Goal: Task Accomplishment & Management: Use online tool/utility

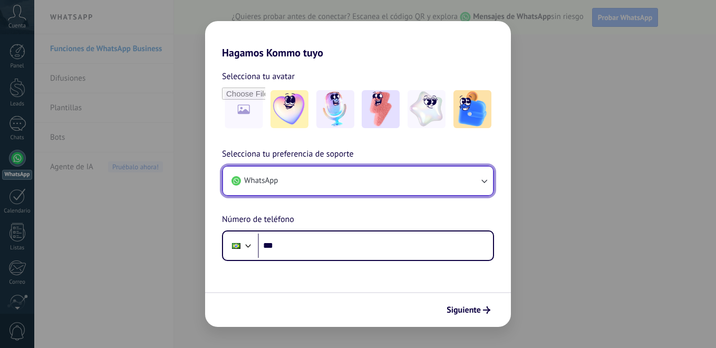
click at [485, 181] on icon "button" at bounding box center [484, 181] width 11 height 11
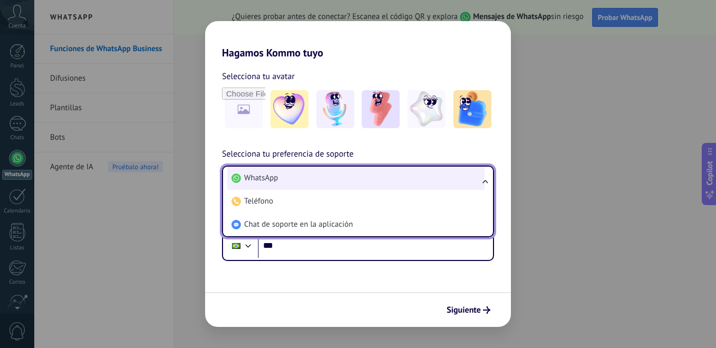
click at [432, 174] on li "WhatsApp" at bounding box center [355, 178] width 257 height 23
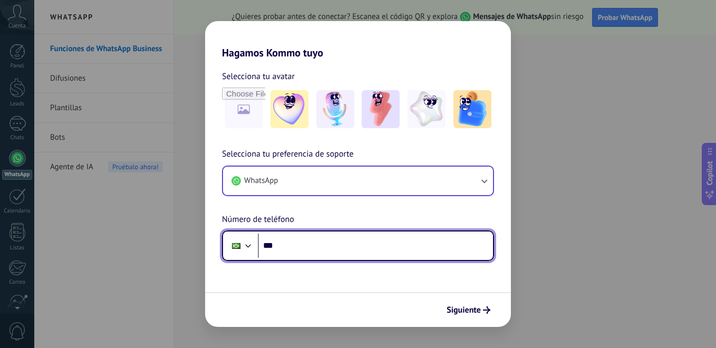
click at [293, 245] on input "***" at bounding box center [375, 246] width 235 height 24
type input "**********"
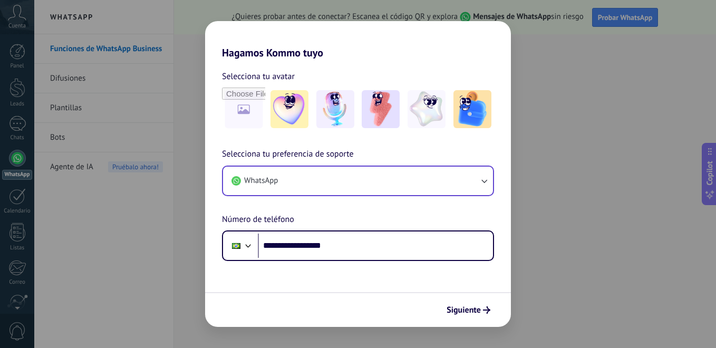
drag, startPoint x: 462, startPoint y: 302, endPoint x: 469, endPoint y: 315, distance: 14.9
click at [463, 302] on button "Siguiente" at bounding box center [468, 310] width 53 height 18
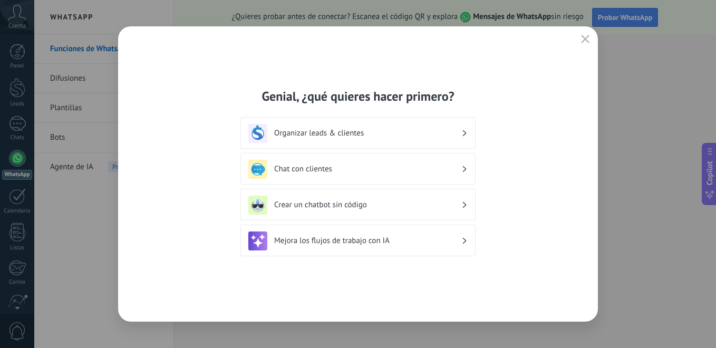
click at [464, 208] on div "Crear un chatbot sin código" at bounding box center [358, 205] width 219 height 19
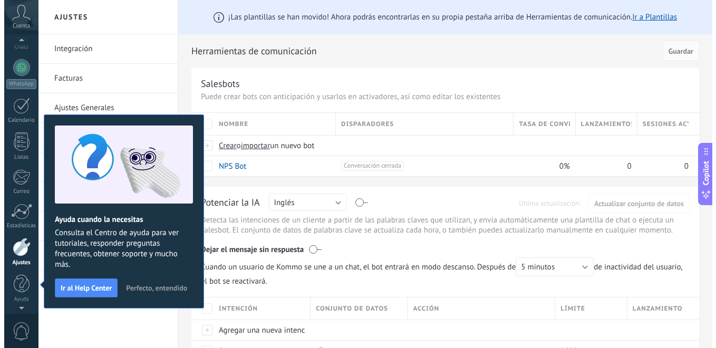
scroll to position [6, 0]
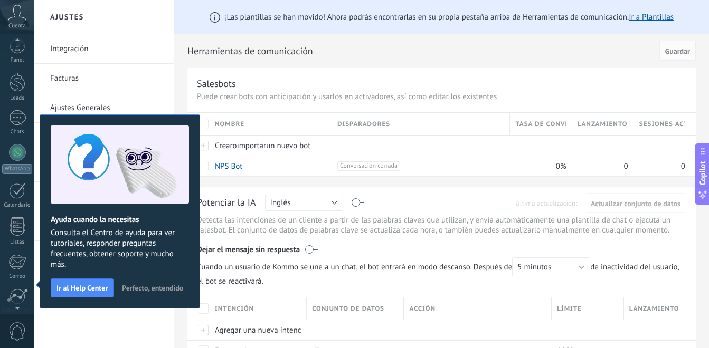
click at [137, 285] on span "Perfecto, entendido" at bounding box center [152, 287] width 61 height 7
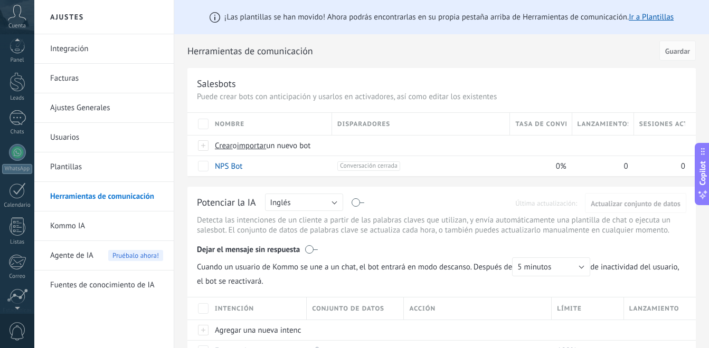
click at [283, 100] on p "Puede crear bots con anticipación y usarlos en activadores, así como editar los…" at bounding box center [441, 97] width 489 height 10
click at [283, 103] on div "Salesbots Puede crear bots con anticipación y usarlos en activadores, así como …" at bounding box center [441, 122] width 508 height 108
click at [653, 18] on link "Ir a Plantillas" at bounding box center [650, 17] width 45 height 10
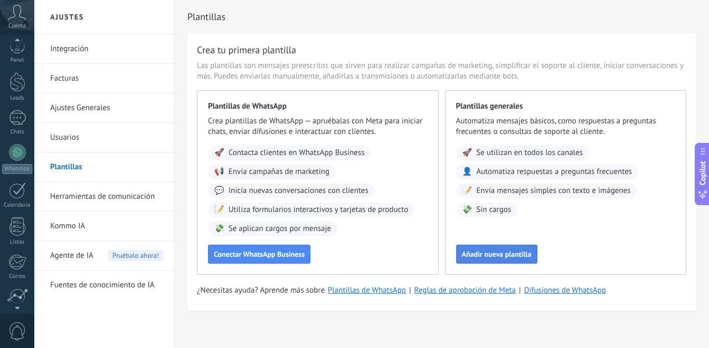
click at [476, 260] on button "Añadir nueva plantilla" at bounding box center [496, 254] width 81 height 19
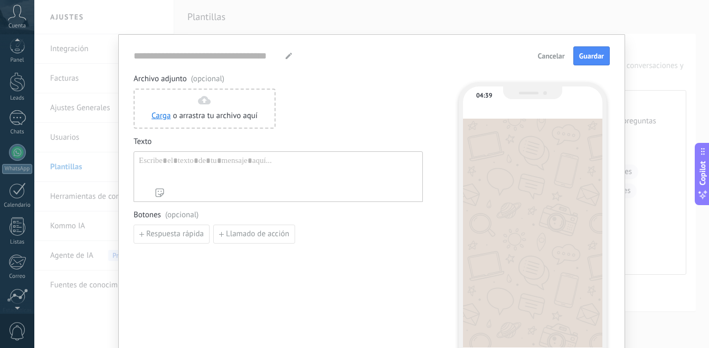
type input "**********"
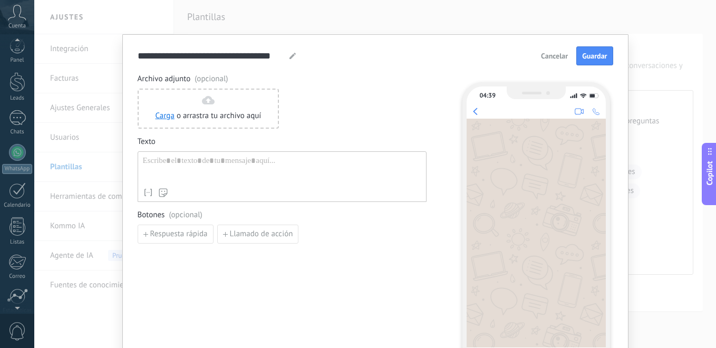
click at [561, 58] on span "Cancelar" at bounding box center [554, 55] width 27 height 7
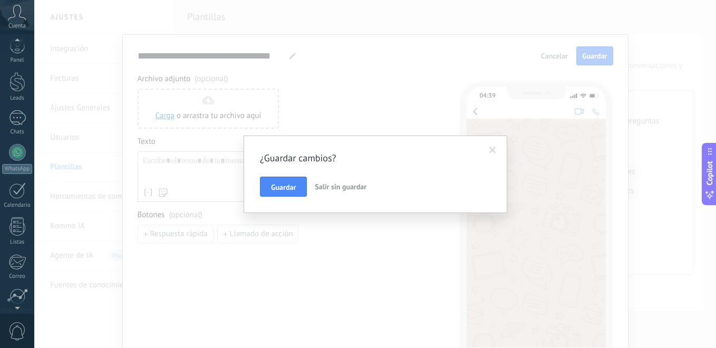
click at [320, 189] on span "Salir sin guardar" at bounding box center [341, 186] width 52 height 9
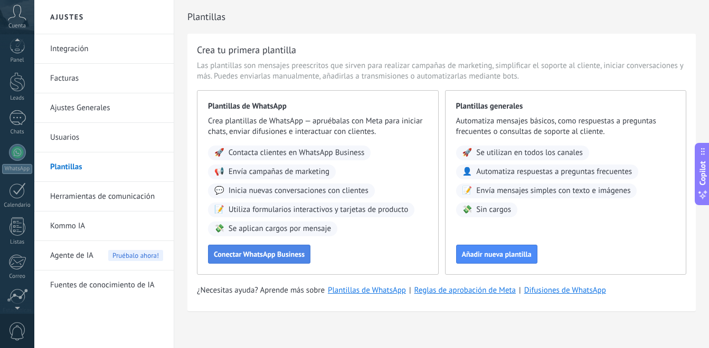
click at [261, 253] on span "Conectar WhatsApp Business" at bounding box center [259, 254] width 91 height 7
click at [272, 258] on span "Conectar WhatsApp Business" at bounding box center [259, 254] width 91 height 7
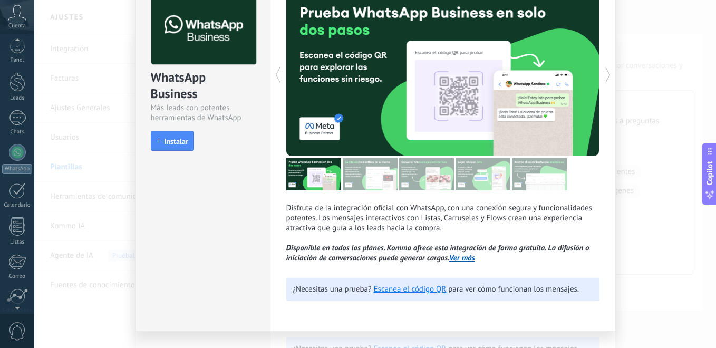
scroll to position [62, 0]
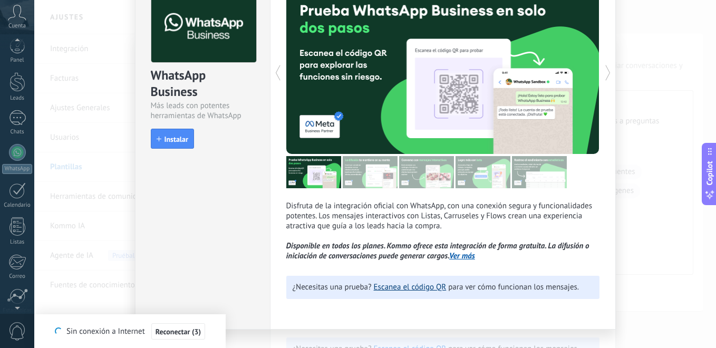
click at [410, 286] on link "Escanea el código QR" at bounding box center [410, 287] width 73 height 10
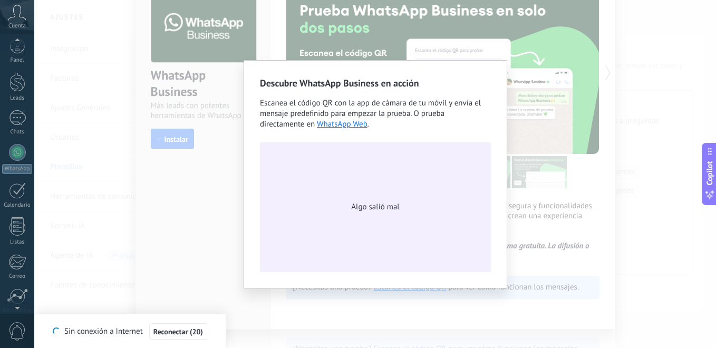
click at [379, 208] on span "Algo salió mal" at bounding box center [375, 207] width 48 height 11
click at [378, 211] on span "Algo salió mal" at bounding box center [375, 207] width 48 height 11
drag, startPoint x: 380, startPoint y: 211, endPoint x: 526, endPoint y: 179, distance: 149.0
click at [434, 195] on div "Algo salió mal" at bounding box center [375, 207] width 231 height 130
click at [594, 136] on div "Descubre WhatsApp Business en acción Escanea el código QR con la app [PERSON_NA…" at bounding box center [375, 174] width 682 height 348
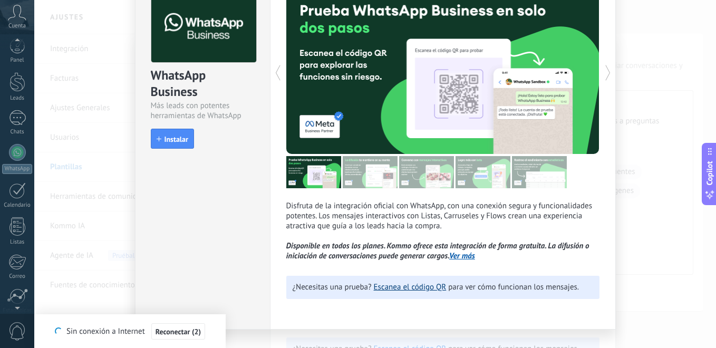
click at [398, 291] on link "Escanea el código QR" at bounding box center [410, 287] width 73 height 10
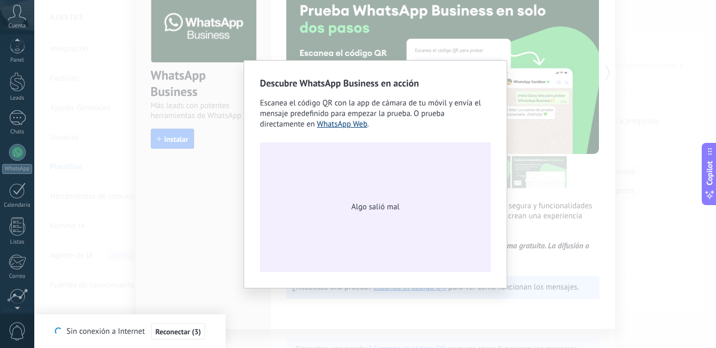
click at [360, 125] on link "WhatsApp Web" at bounding box center [342, 124] width 51 height 10
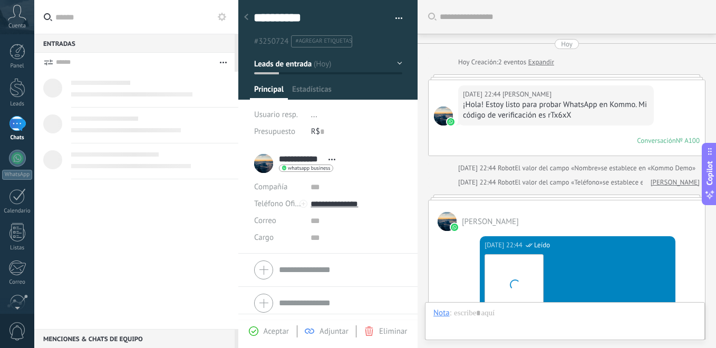
scroll to position [423, 0]
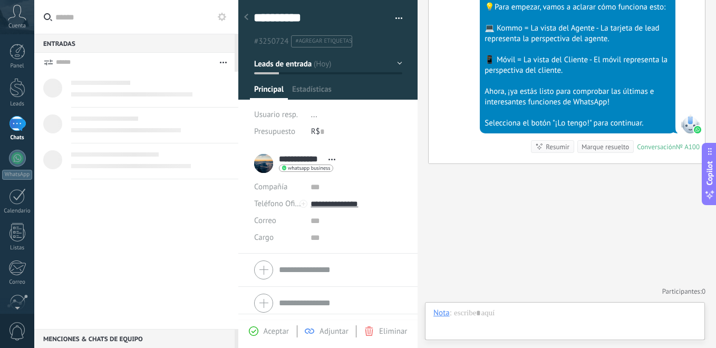
drag, startPoint x: 489, startPoint y: 168, endPoint x: 453, endPoint y: 223, distance: 65.6
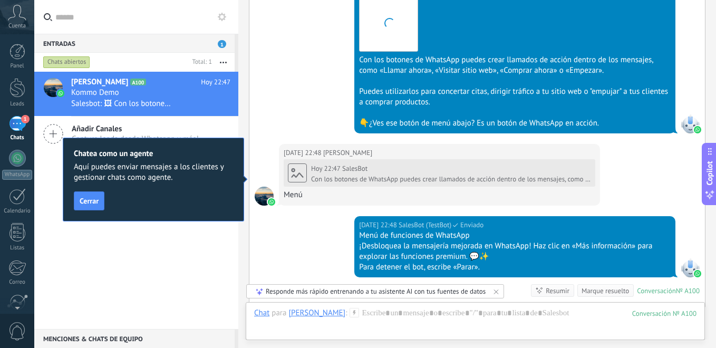
scroll to position [901, 0]
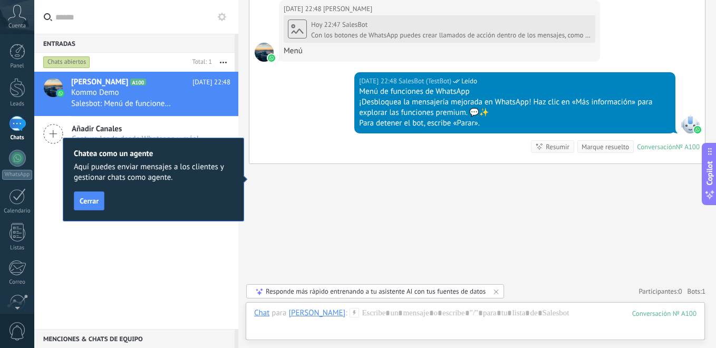
drag, startPoint x: 93, startPoint y: 321, endPoint x: 98, endPoint y: 337, distance: 17.0
click at [94, 325] on div "[PERSON_NAME] A100 [DATE] 22:48 Kommo Demo Salesbot: Menú de funciones de Whats…" at bounding box center [136, 200] width 204 height 257
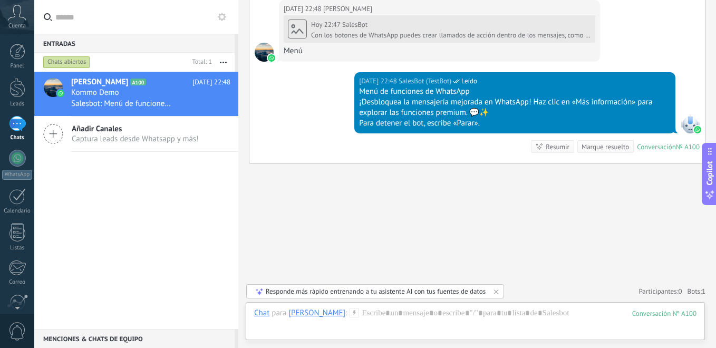
click at [296, 55] on div "Menú" at bounding box center [440, 51] width 312 height 11
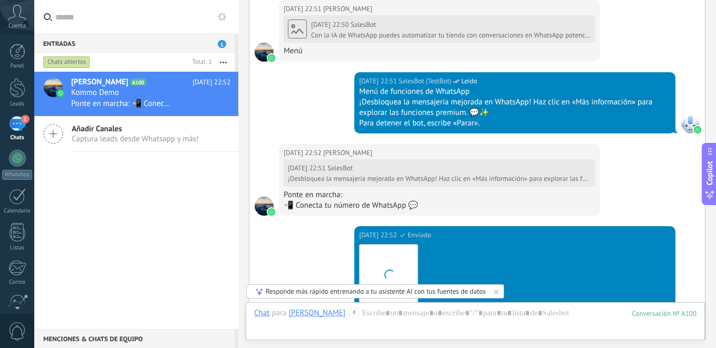
scroll to position [1654, 0]
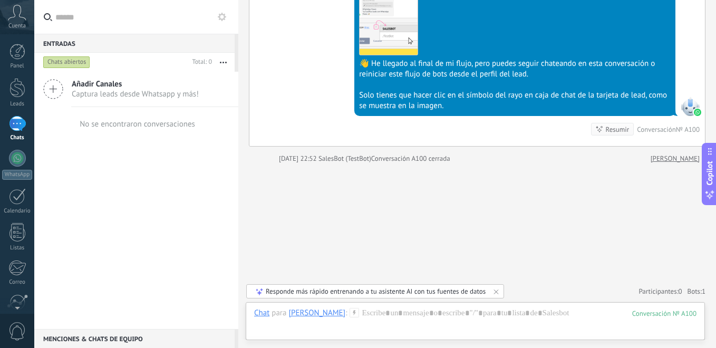
click at [692, 107] on div at bounding box center [690, 106] width 19 height 19
click at [691, 107] on div at bounding box center [690, 106] width 19 height 19
click at [691, 109] on div at bounding box center [690, 106] width 19 height 19
click at [397, 27] on img at bounding box center [389, 26] width 58 height 58
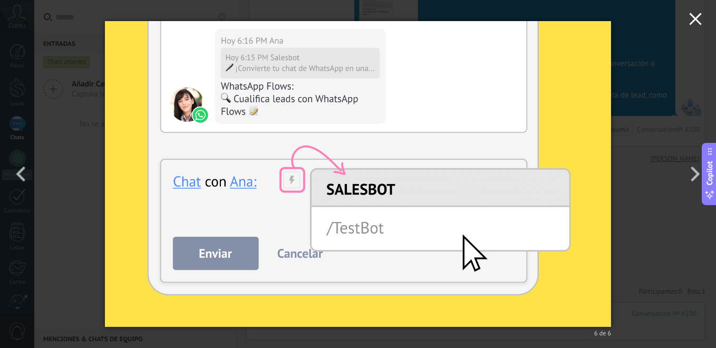
drag, startPoint x: 705, startPoint y: 11, endPoint x: 699, endPoint y: 14, distance: 6.9
click at [704, 12] on button "button" at bounding box center [695, 20] width 41 height 41
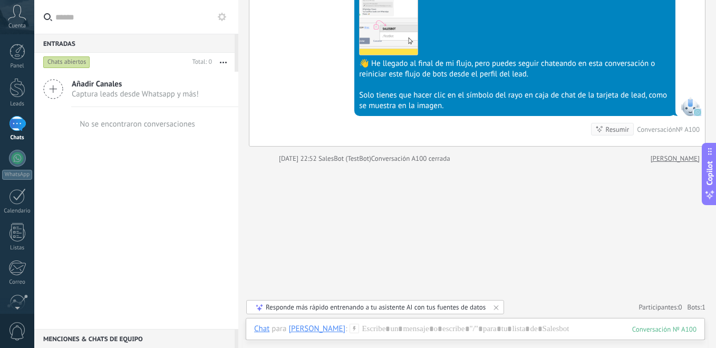
scroll to position [1650, 0]
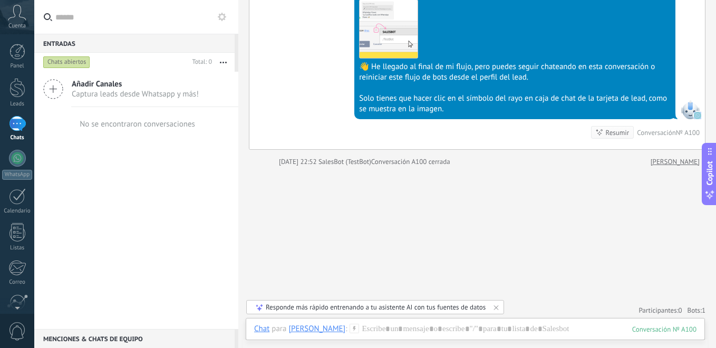
click at [222, 56] on button "button" at bounding box center [223, 62] width 23 height 19
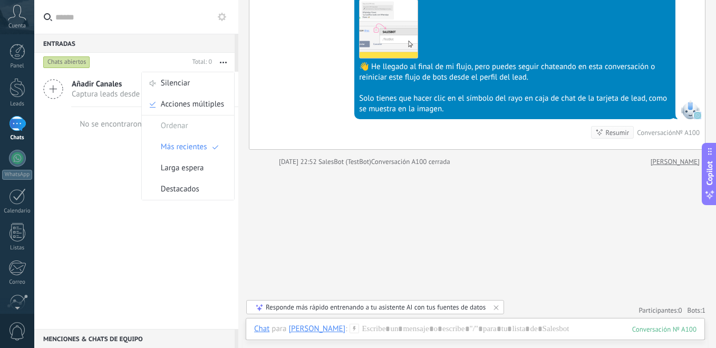
click at [223, 65] on button "button" at bounding box center [223, 62] width 23 height 19
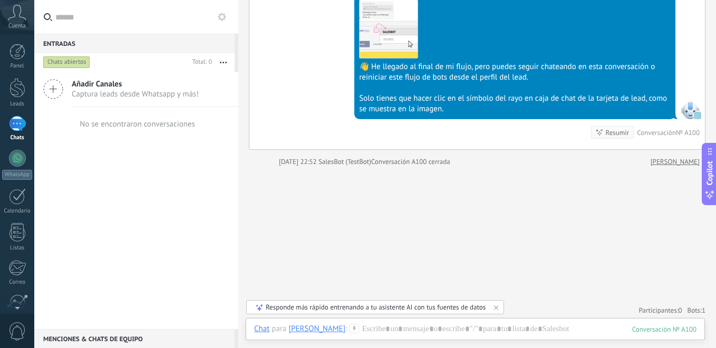
click at [163, 93] on span "Captura leads desde Whatsapp y más!" at bounding box center [135, 94] width 127 height 10
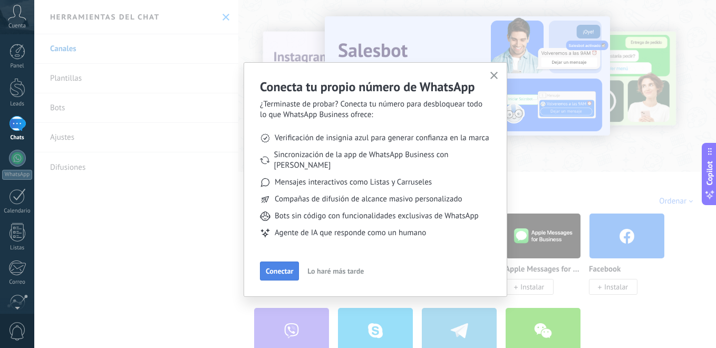
click at [283, 267] on span "Conectar" at bounding box center [279, 270] width 27 height 7
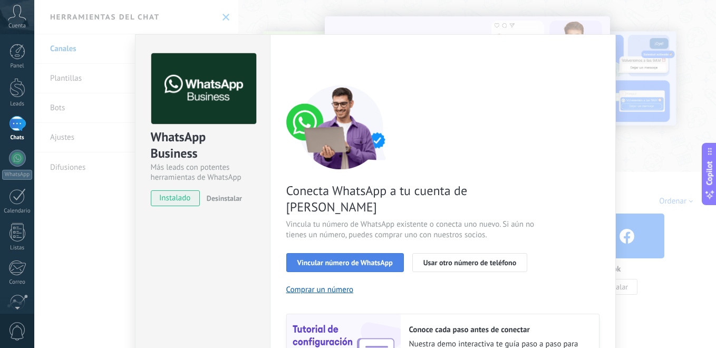
click at [366, 253] on button "Vincular número de WhatsApp" at bounding box center [345, 262] width 118 height 19
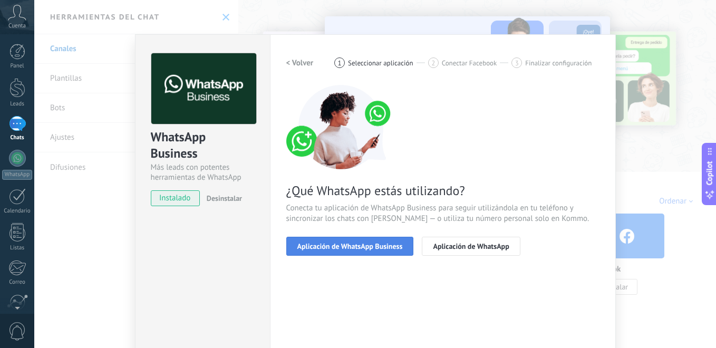
click at [373, 247] on span "Aplicación de WhatsApp Business" at bounding box center [351, 246] width 106 height 7
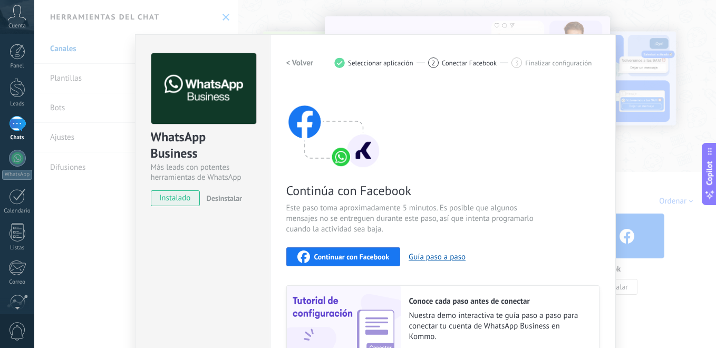
click at [358, 252] on div "Continuar con Facebook" at bounding box center [344, 257] width 92 height 13
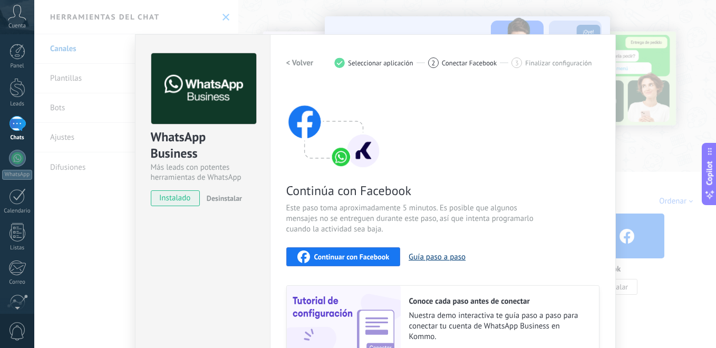
click at [440, 261] on button "Guía paso a paso" at bounding box center [437, 257] width 57 height 10
